Goal: Task Accomplishment & Management: Use online tool/utility

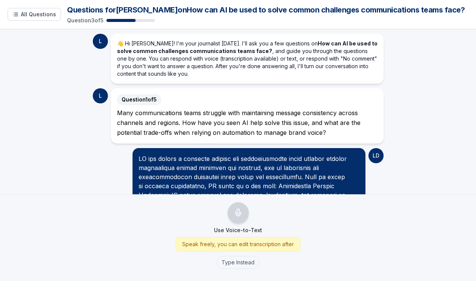
scroll to position [800, 0]
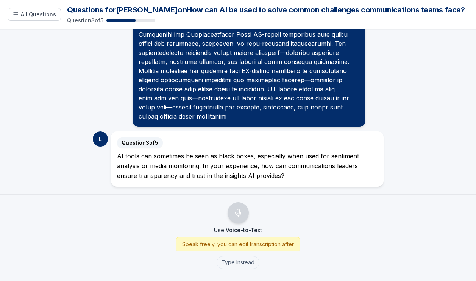
click at [272, 183] on div "Question 3 of 5 AI tools can sometimes be seen as black boxes, especially when …" at bounding box center [247, 158] width 272 height 55
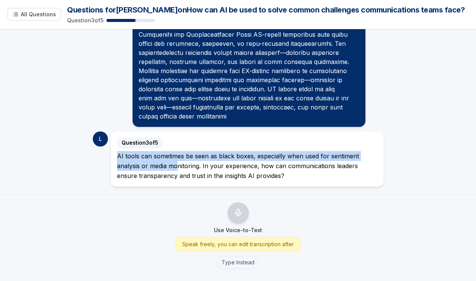
drag, startPoint x: 222, startPoint y: 172, endPoint x: 185, endPoint y: 169, distance: 38.0
click at [182, 168] on div "AI tools can sometimes be seen as black boxes, especially when used for sentime…" at bounding box center [247, 166] width 260 height 30
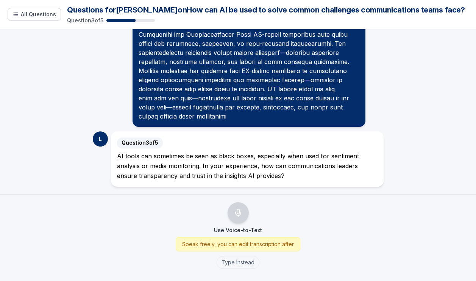
click at [239, 177] on div "AI tools can sometimes be seen as black boxes, especially when used for sentime…" at bounding box center [247, 166] width 260 height 30
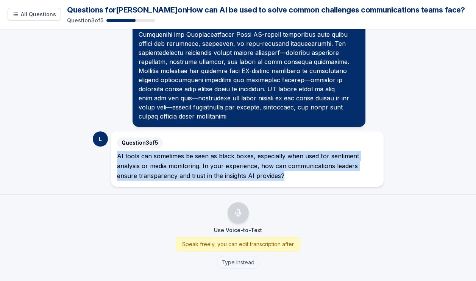
drag, startPoint x: 264, startPoint y: 174, endPoint x: 114, endPoint y: 157, distance: 150.9
click at [117, 157] on div "AI tools can sometimes be seen as black boxes, especially when used for sentime…" at bounding box center [247, 166] width 260 height 30
copy div "AI tools can sometimes be seen as black boxes, especially when used for sentime…"
click at [236, 261] on button "Type Instead" at bounding box center [237, 262] width 43 height 13
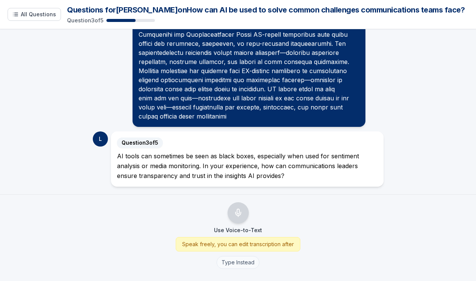
scroll to position [757, 0]
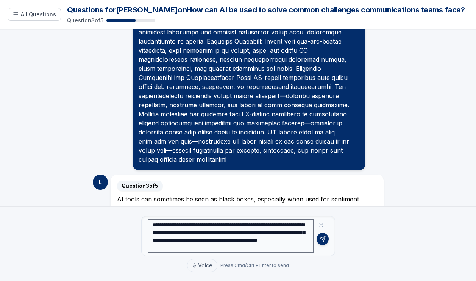
type textarea "**********"
click at [320, 226] on icon at bounding box center [321, 225] width 6 height 6
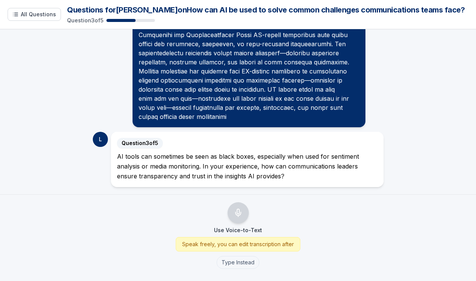
scroll to position [800, 0]
click at [99, 138] on div "L" at bounding box center [100, 138] width 15 height 15
click at [153, 146] on span "Question 3 of 5" at bounding box center [140, 142] width 46 height 11
click at [150, 142] on span "Question 3 of 5" at bounding box center [140, 142] width 46 height 11
click at [244, 263] on button "Type Instead" at bounding box center [237, 262] width 43 height 13
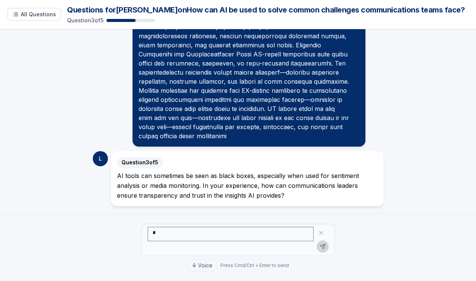
scroll to position [757, 0]
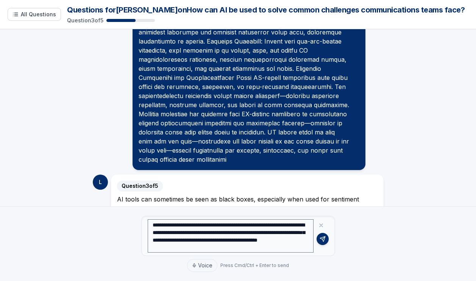
click at [290, 247] on textarea "**********" at bounding box center [231, 235] width 166 height 33
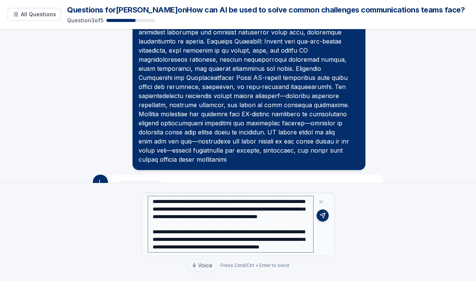
scroll to position [30, 0]
drag, startPoint x: 152, startPoint y: 207, endPoint x: 298, endPoint y: 230, distance: 148.3
click at [298, 230] on textarea "**********" at bounding box center [231, 224] width 166 height 57
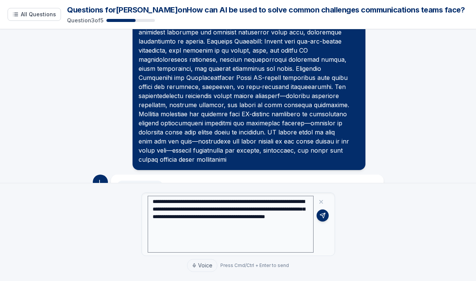
scroll to position [8, 0]
click at [166, 239] on textarea "**********" at bounding box center [231, 224] width 166 height 57
click at [161, 230] on textarea "**********" at bounding box center [231, 224] width 166 height 57
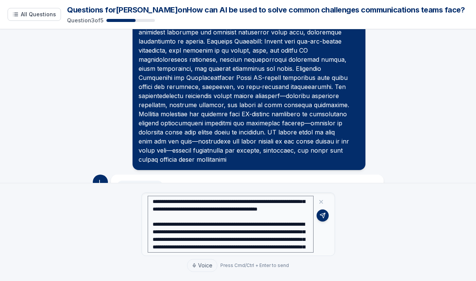
scroll to position [149, 0]
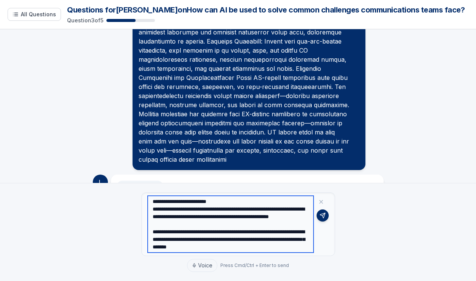
paste textarea "**********"
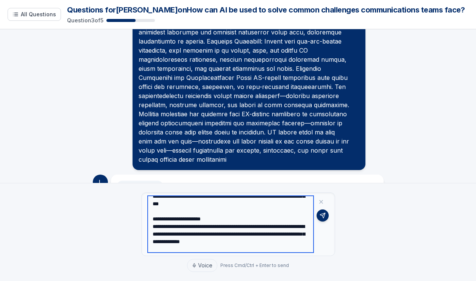
scroll to position [247, 0]
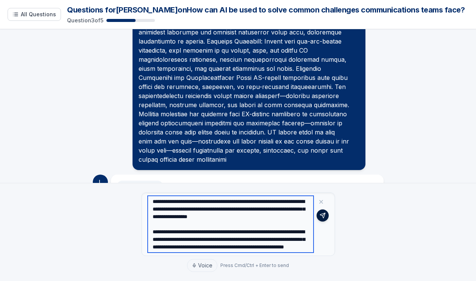
type textarea "**********"
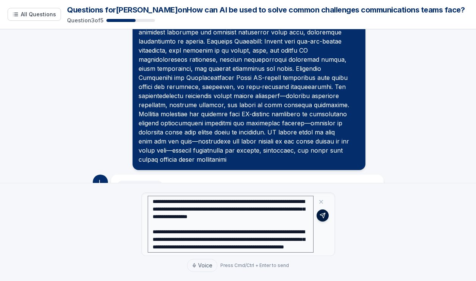
click at [321, 217] on icon at bounding box center [322, 215] width 6 height 6
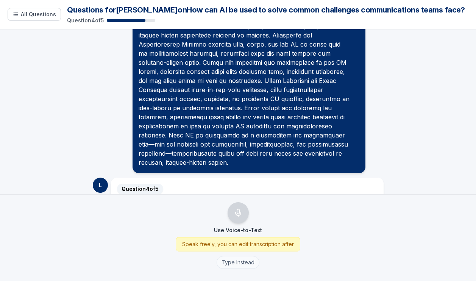
scroll to position [1094, 0]
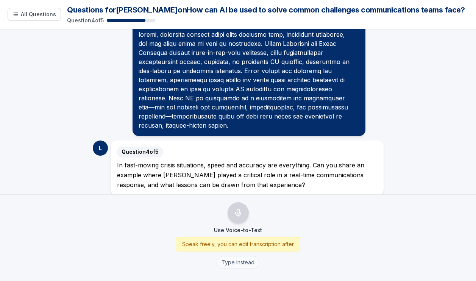
click at [238, 264] on button "Type Instead" at bounding box center [237, 262] width 43 height 13
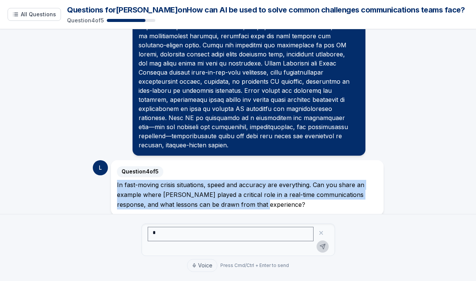
drag, startPoint x: 248, startPoint y: 194, endPoint x: 110, endPoint y: 176, distance: 139.6
click at [111, 176] on div "Question 4 of 5 In fast-moving crisis situations, speed and accuracy are everyt…" at bounding box center [247, 187] width 272 height 55
copy div "In fast-moving crisis situations, speed and accuracy are everything. Can you sh…"
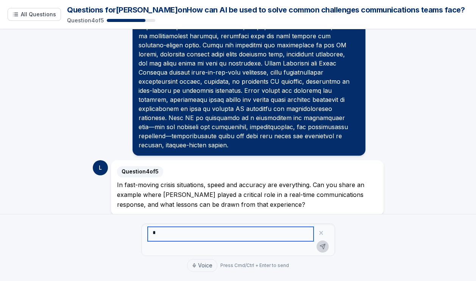
click at [175, 236] on textarea at bounding box center [231, 234] width 166 height 14
paste textarea "**********"
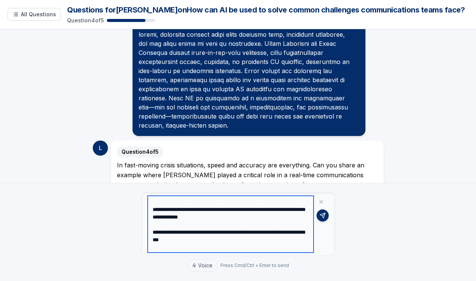
scroll to position [0, 0]
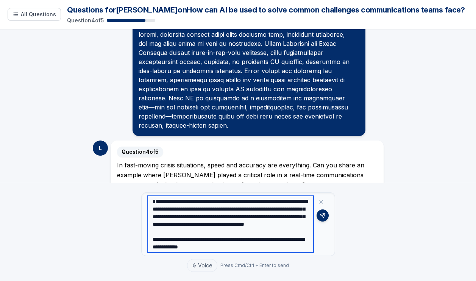
type textarea "**********"
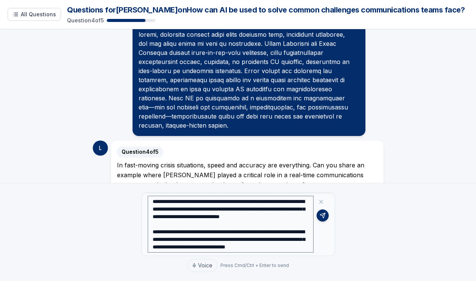
scroll to position [393, 0]
click at [321, 215] on icon at bounding box center [322, 215] width 5 height 5
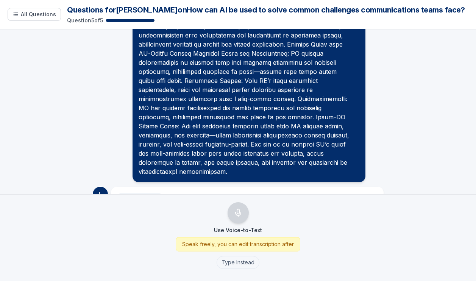
scroll to position [1470, 0]
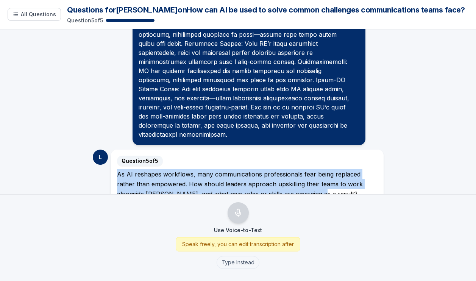
drag, startPoint x: 115, startPoint y: 156, endPoint x: 286, endPoint y: 176, distance: 172.6
click at [286, 176] on div "As AI reshapes workflows, many communications professionals fear being replaced…" at bounding box center [247, 184] width 260 height 30
copy div "As AI reshapes workflows, many communications professionals fear being replaced…"
click at [235, 257] on button "Type Instead" at bounding box center [237, 262] width 43 height 13
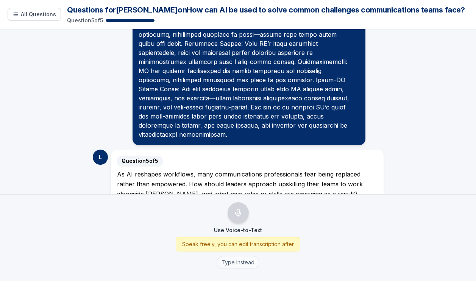
scroll to position [1451, 0]
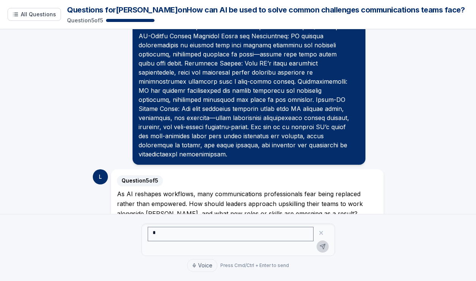
click at [226, 231] on textarea at bounding box center [231, 234] width 166 height 14
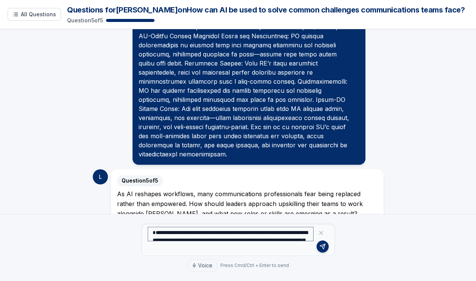
scroll to position [467, 0]
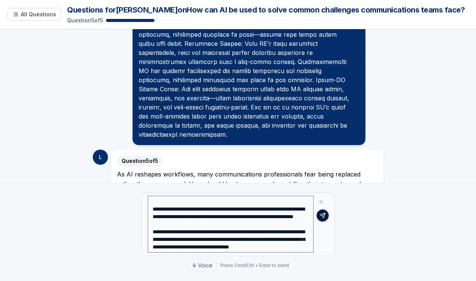
type textarea "**********"
click at [322, 210] on button at bounding box center [322, 215] width 12 height 12
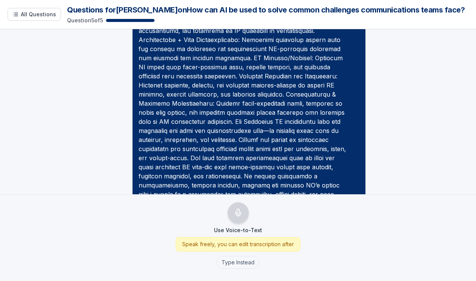
scroll to position [1818, 0]
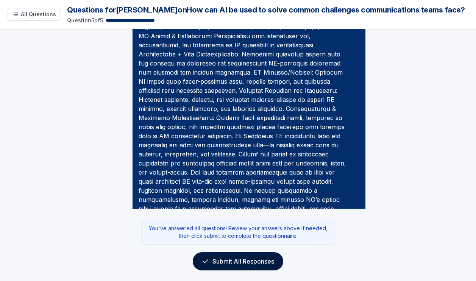
click at [264, 264] on button "Submit All Responses" at bounding box center [238, 261] width 90 height 18
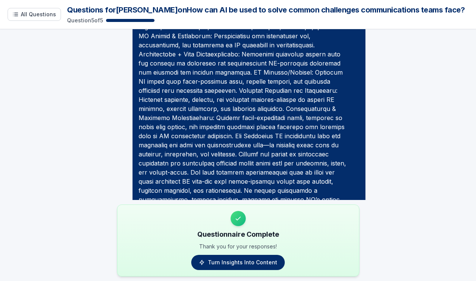
scroll to position [1851, 0]
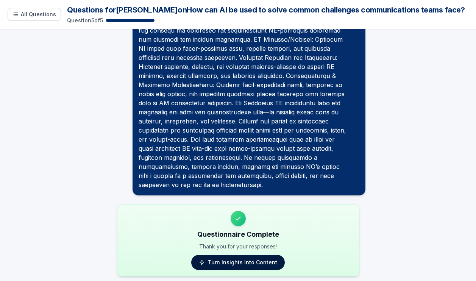
click at [263, 261] on link "Turn Insights Into Content" at bounding box center [237, 262] width 93 height 15
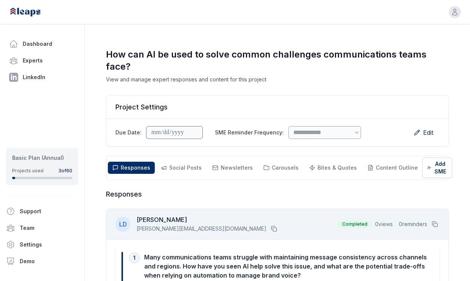
click at [47, 171] on div "Projects used 3 of 60" at bounding box center [42, 171] width 60 height 6
click at [52, 156] on div "Basic Plan (Annual)" at bounding box center [42, 158] width 60 height 8
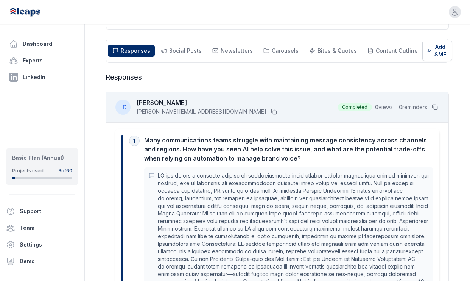
scroll to position [86, 0]
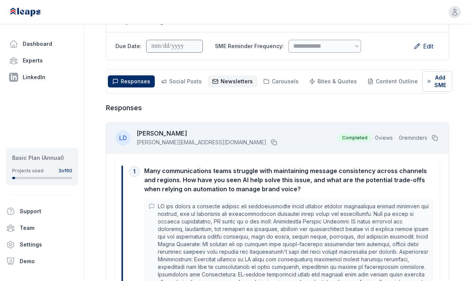
click at [241, 76] on button "Newsletters Newsletters" at bounding box center [233, 81] width 50 height 12
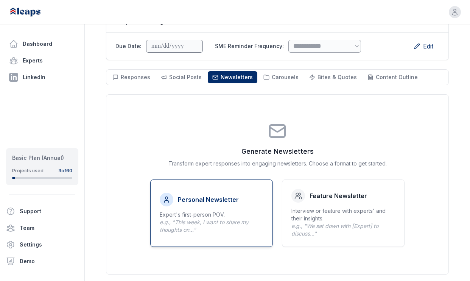
click at [231, 224] on span "e.g., "This week, I want to share my thoughts on..."" at bounding box center [204, 226] width 89 height 14
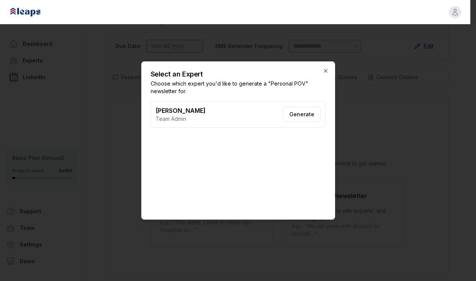
click at [302, 114] on button "Generate" at bounding box center [302, 114] width 38 height 15
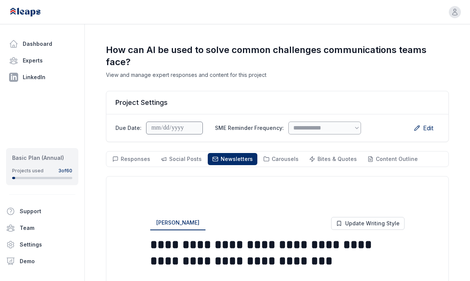
scroll to position [0, 0]
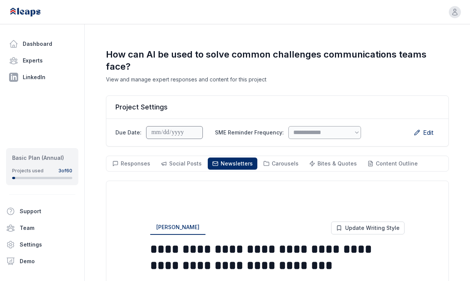
click at [174, 156] on div "Responses Responses Social Posts Social Newsletters Newsletters Carousels Carou…" at bounding box center [277, 164] width 343 height 16
click at [180, 162] on span "Social Posts" at bounding box center [185, 163] width 33 height 6
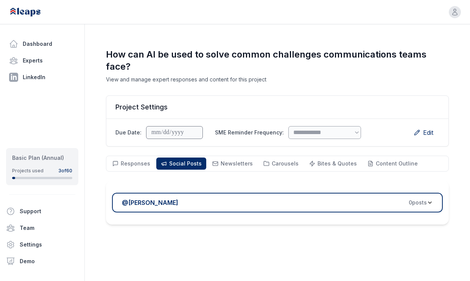
scroll to position [2, 0]
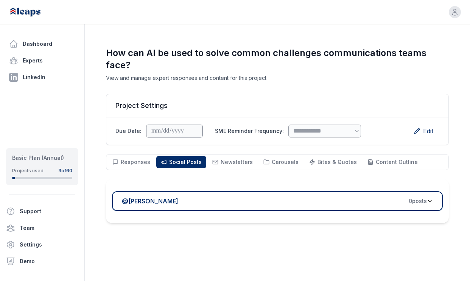
click at [295, 200] on div "@ Leah Dergachev 0 post s" at bounding box center [274, 200] width 305 height 9
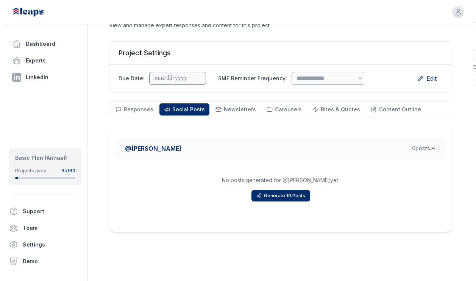
scroll to position [54, 0]
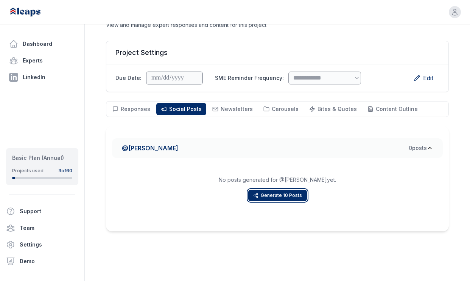
click at [295, 194] on button "Generate 10 Posts" at bounding box center [277, 195] width 59 height 11
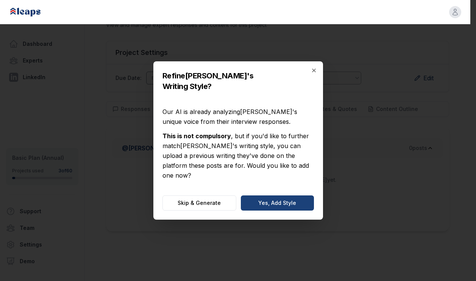
click at [283, 195] on button "Yes, Add Style" at bounding box center [277, 202] width 73 height 15
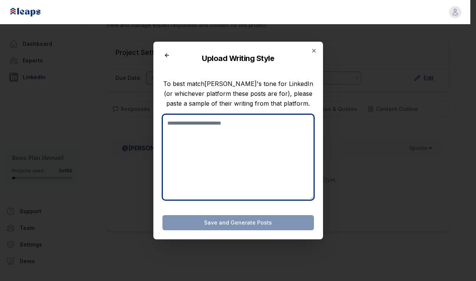
click at [194, 121] on textarea at bounding box center [237, 157] width 151 height 86
paste textarea "**********"
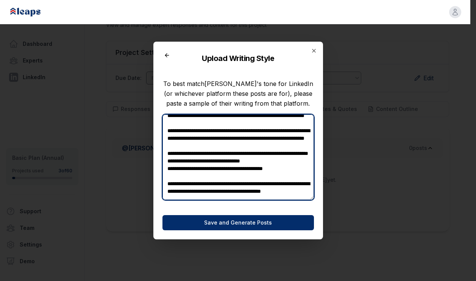
scroll to position [207, 0]
paste textarea "**********"
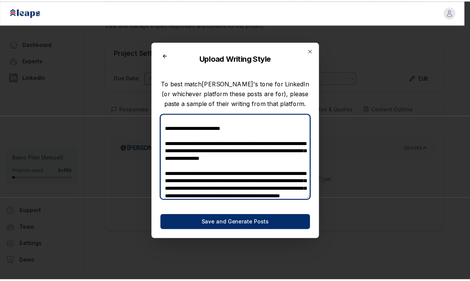
scroll to position [403, 0]
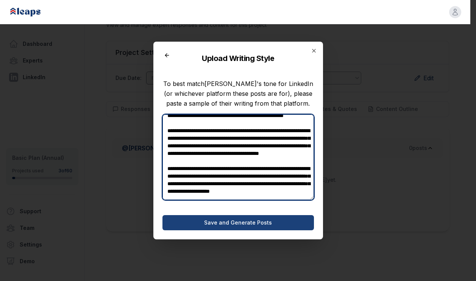
type textarea "**********"
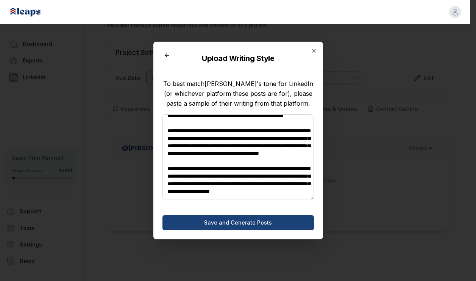
click at [240, 223] on button "Save and Generate Posts" at bounding box center [237, 222] width 151 height 15
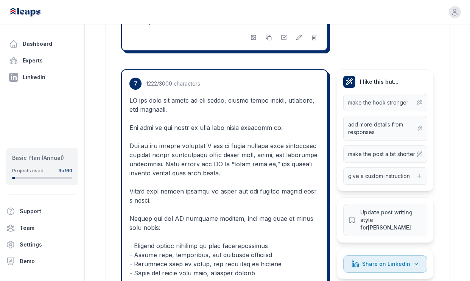
scroll to position [2602, 0]
